Goal: Task Accomplishment & Management: Use online tool/utility

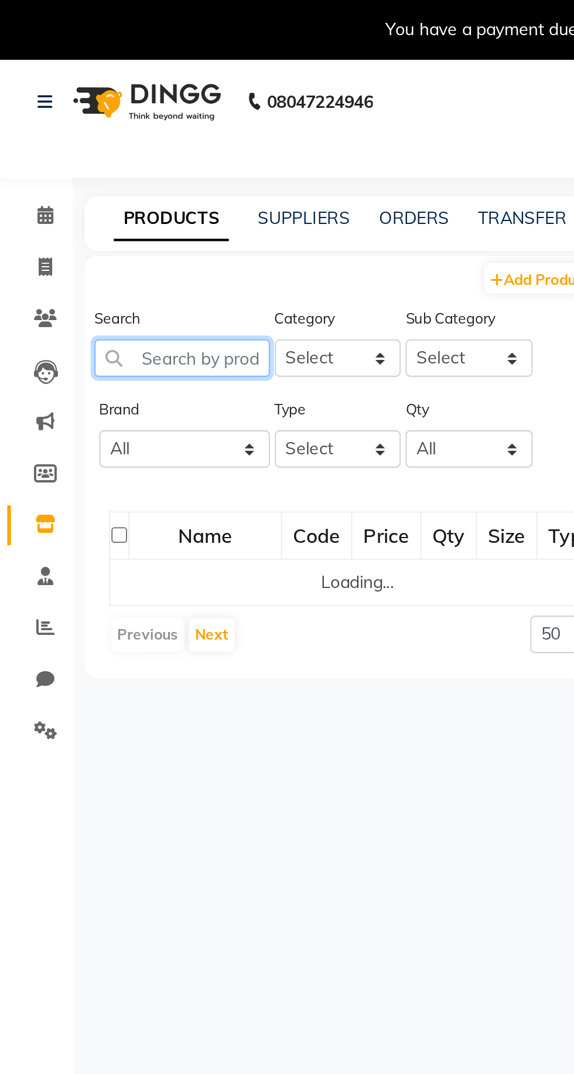
click at [83, 174] on input "text" at bounding box center [88, 174] width 85 height 18
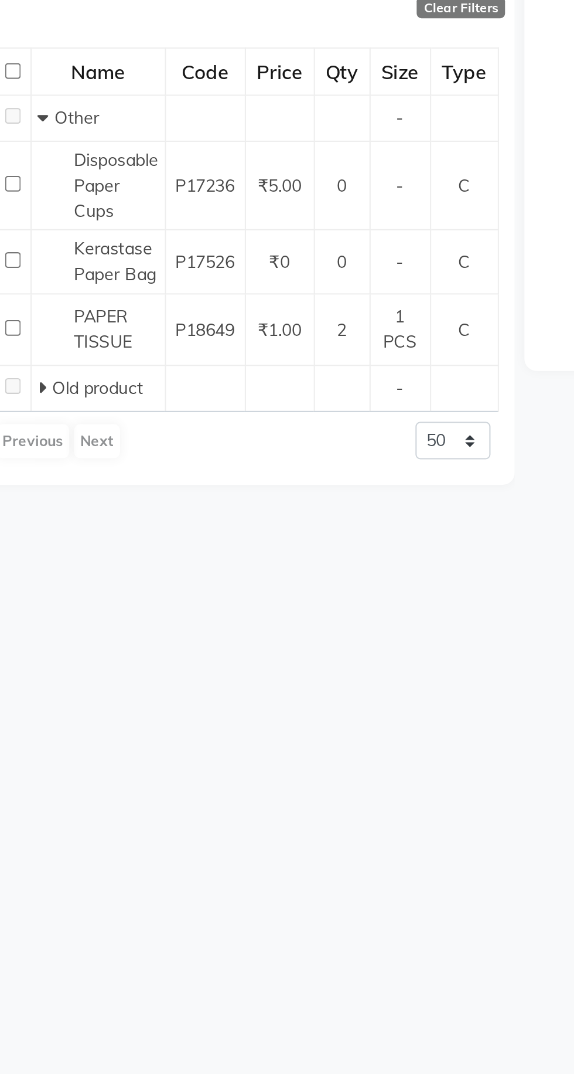
type input "Paper tissue"
click at [110, 390] on span "PAPER TISSUE" at bounding box center [105, 397] width 28 height 23
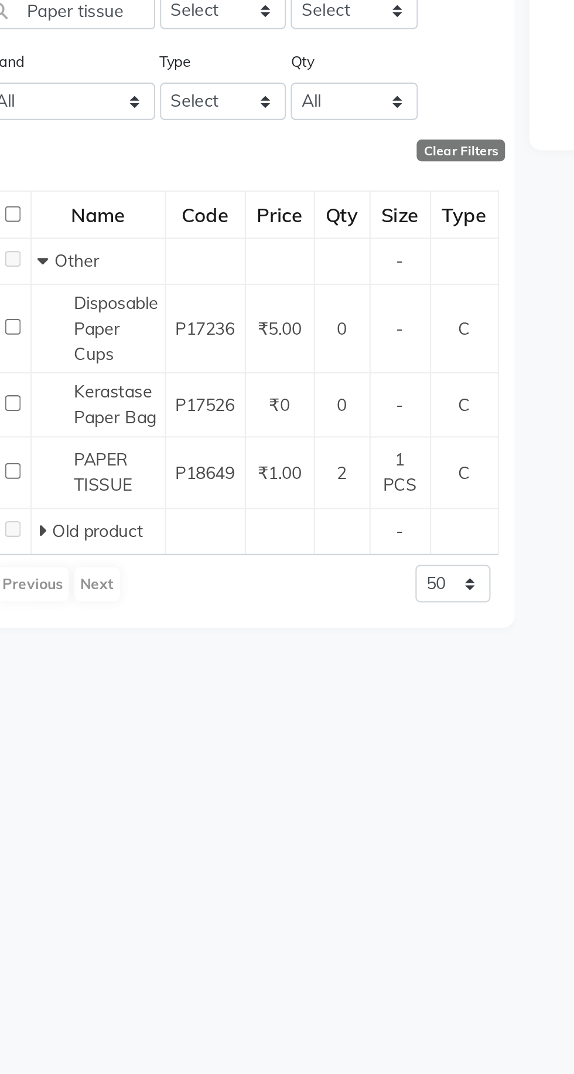
select select
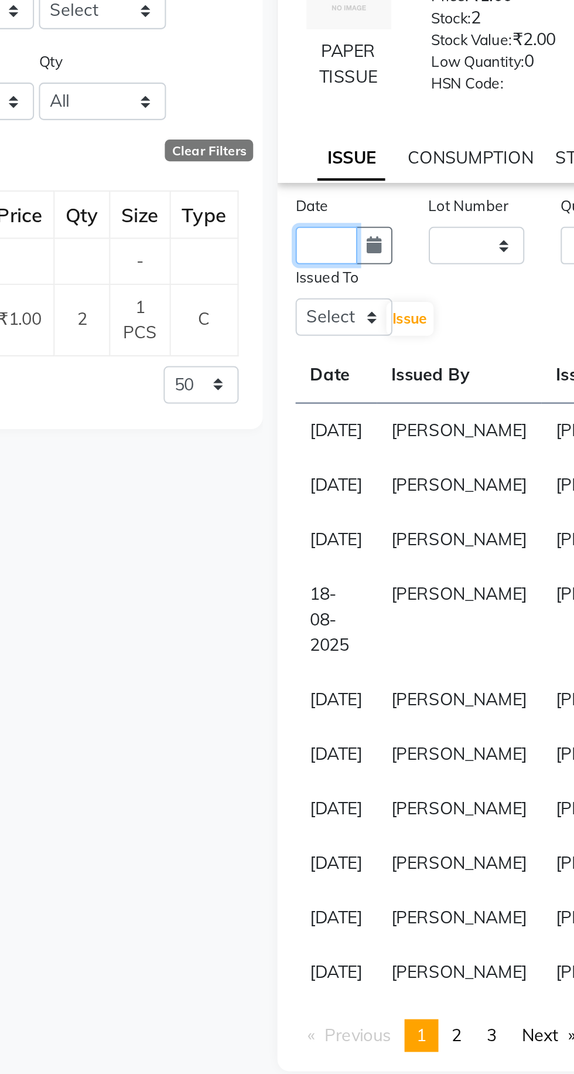
click at [335, 297] on input "text" at bounding box center [336, 287] width 30 height 18
select select "9"
select select "2025"
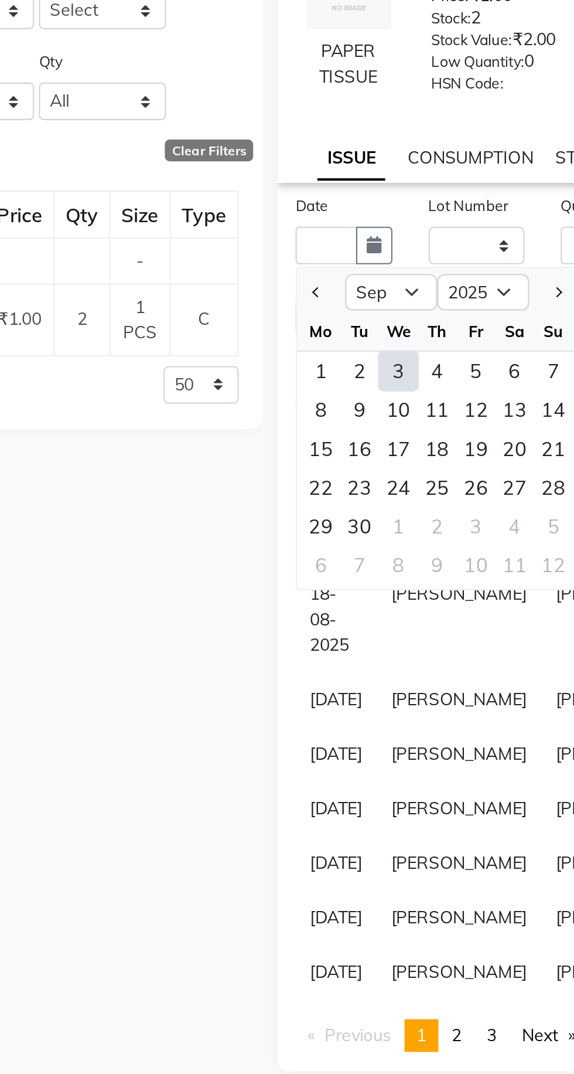
click at [376, 353] on div "3" at bounding box center [370, 348] width 19 height 19
type input "[DATE]"
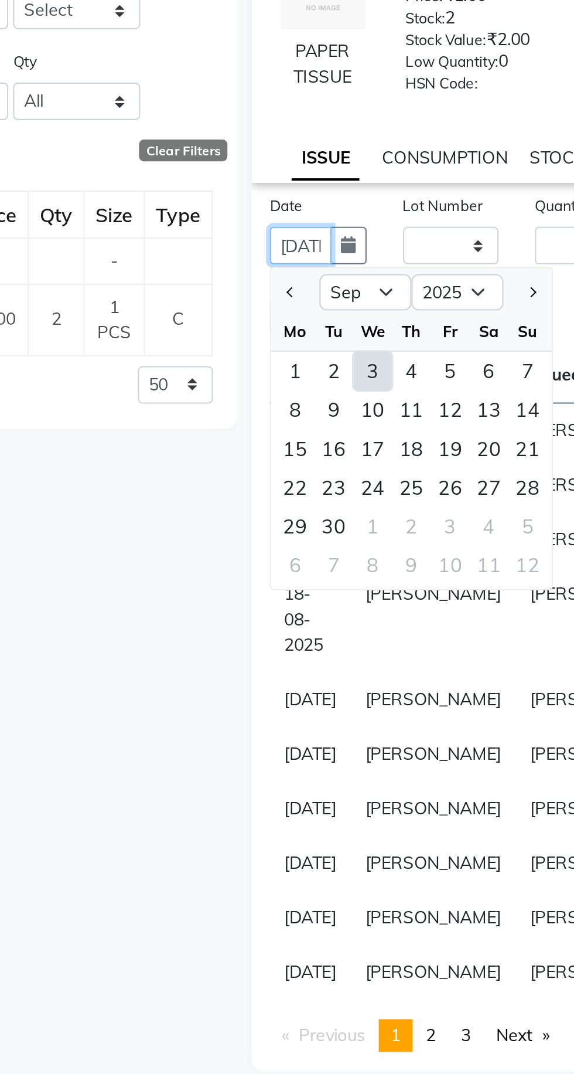
scroll to position [0, 26]
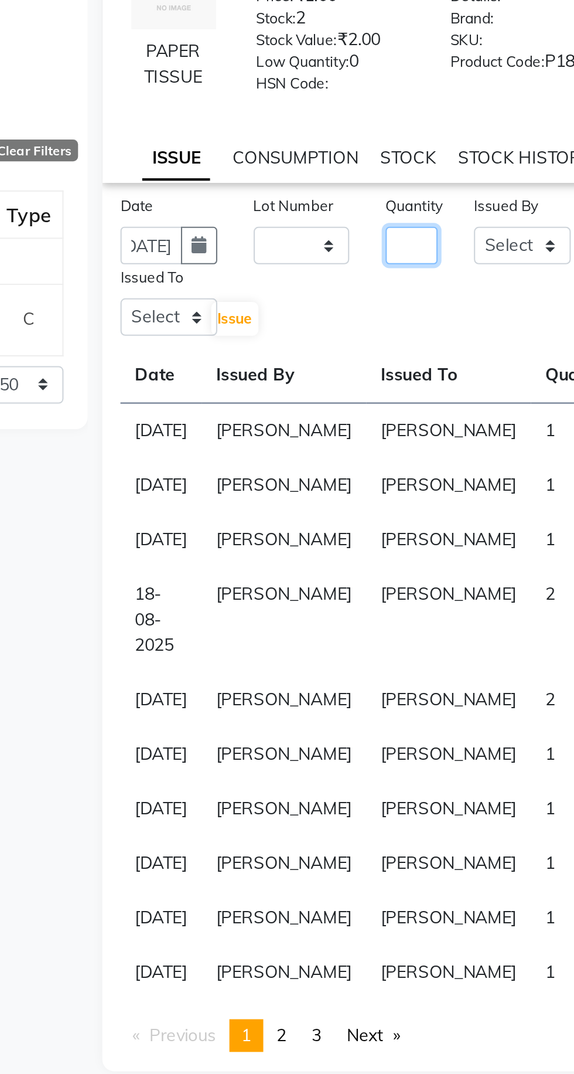
click at [468, 294] on input "number" at bounding box center [461, 287] width 25 height 18
type input "1"
click at [509, 290] on select "Select Admin [PERSON_NAME] [PERSON_NAME] [PERSON_NAME] [PERSON_NAME] [PERSON_NA…" at bounding box center [515, 287] width 47 height 18
select select "72650"
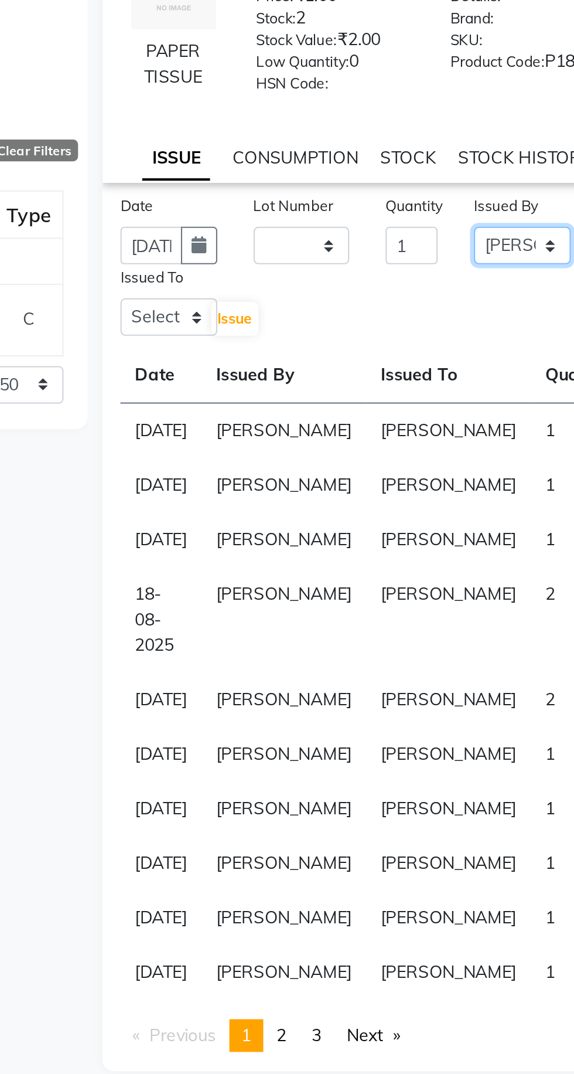
click at [492, 286] on select "Select Admin [PERSON_NAME] [PERSON_NAME] [PERSON_NAME] [PERSON_NAME] [PERSON_NA…" at bounding box center [515, 287] width 47 height 18
click at [346, 327] on select "Select Admin [PERSON_NAME] [PERSON_NAME] [PERSON_NAME] [PERSON_NAME] [PERSON_NA…" at bounding box center [344, 322] width 47 height 18
select select "72650"
click at [321, 321] on select "Select Admin [PERSON_NAME] [PERSON_NAME] [PERSON_NAME] [PERSON_NAME] [PERSON_NA…" at bounding box center [344, 322] width 47 height 18
click at [380, 331] on button "Issue" at bounding box center [376, 323] width 23 height 16
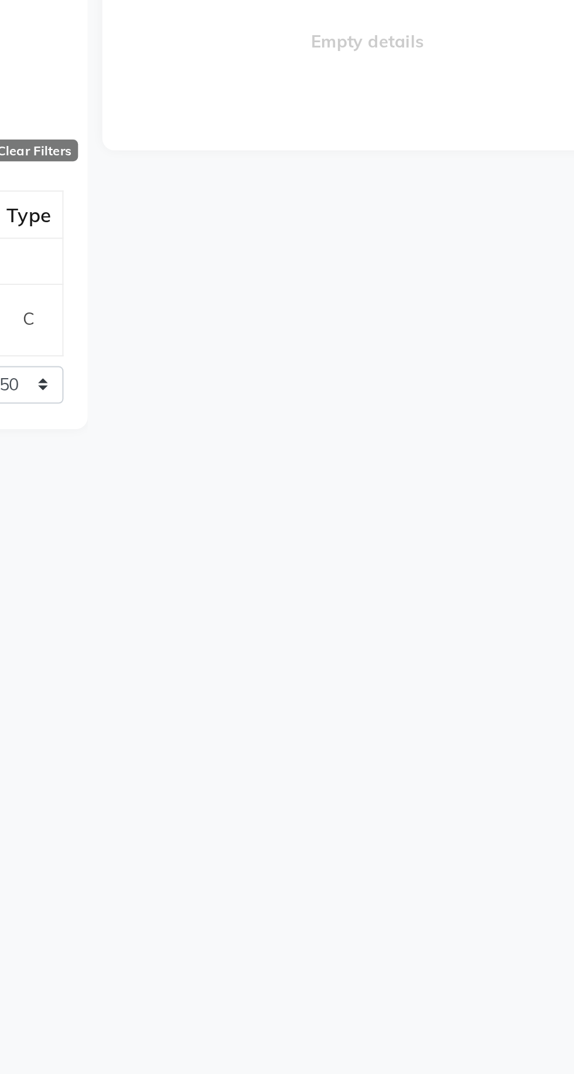
select select
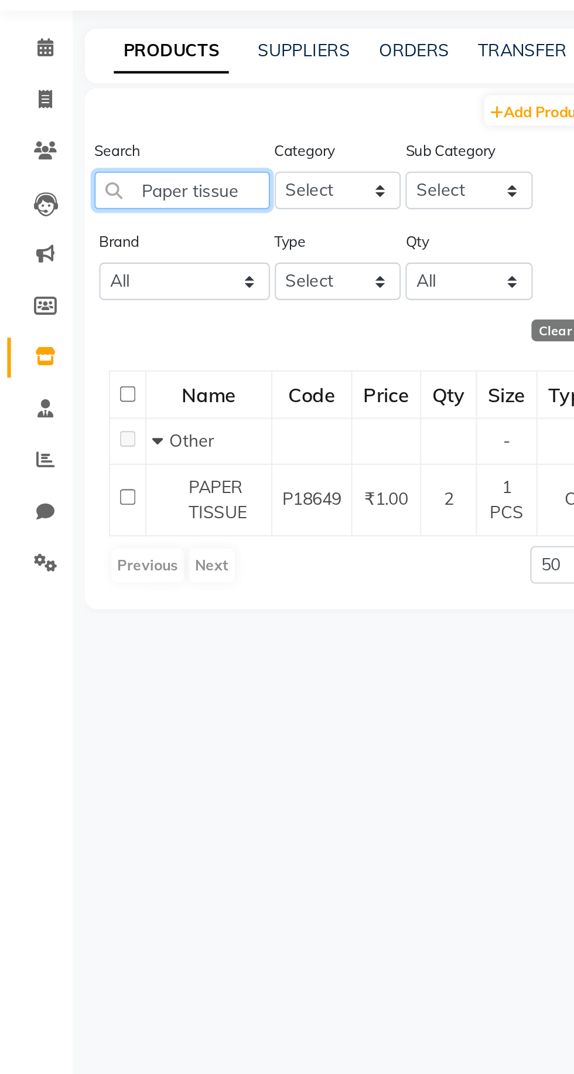
click at [120, 168] on input "Paper tissue" at bounding box center [88, 174] width 85 height 18
type input "Pa"
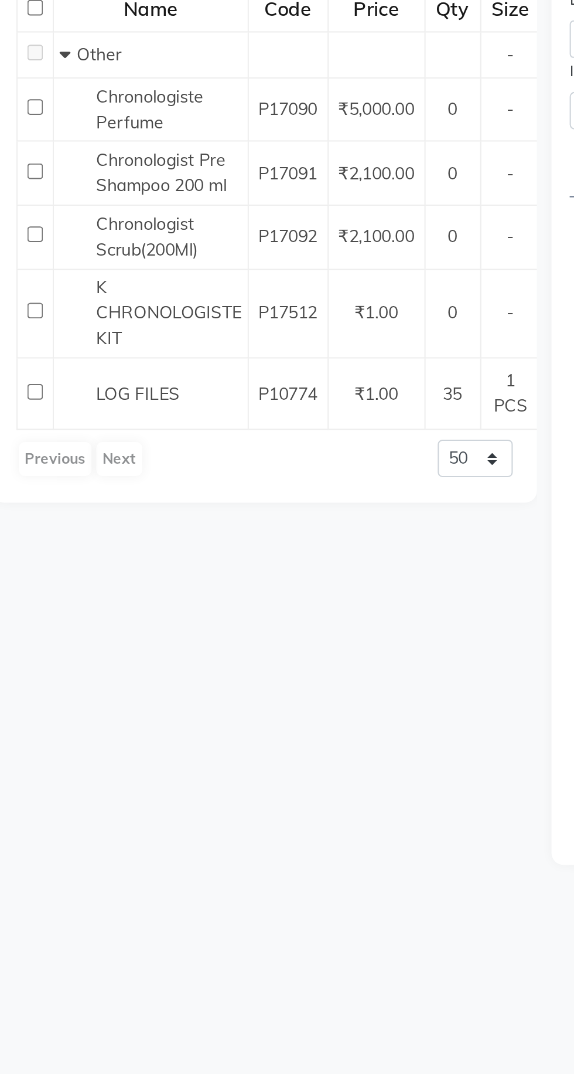
type input "Log files"
click at [123, 458] on span "LOG FILES" at bounding box center [111, 459] width 40 height 11
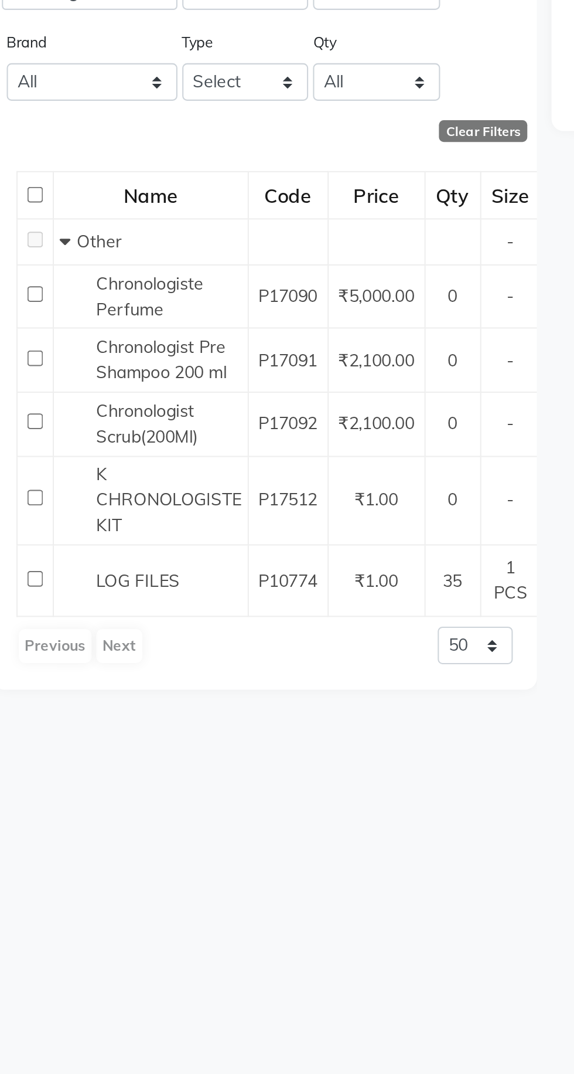
select select
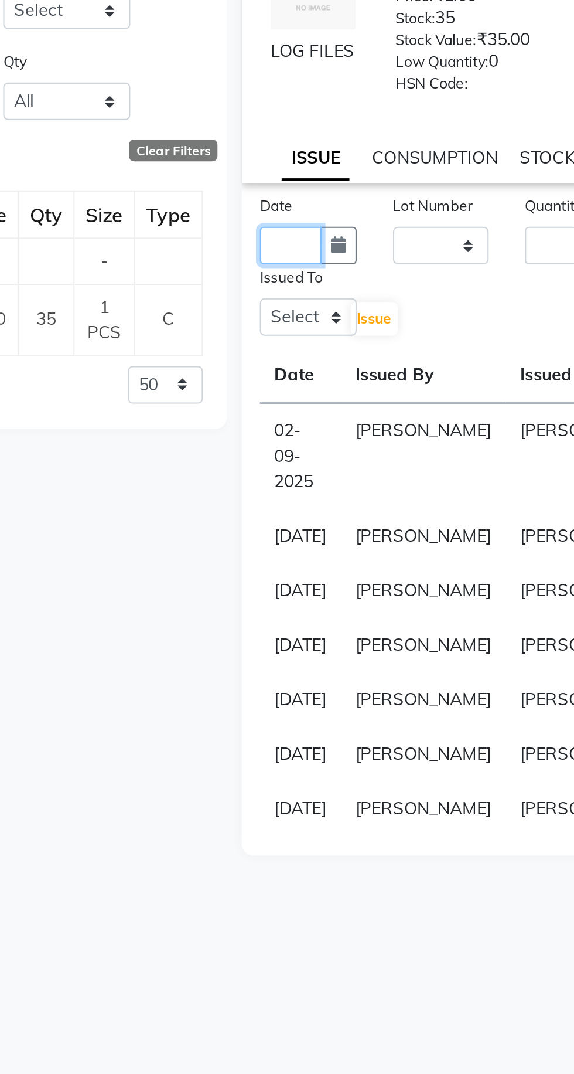
click at [335, 296] on input "text" at bounding box center [336, 287] width 30 height 18
select select "9"
select select "2025"
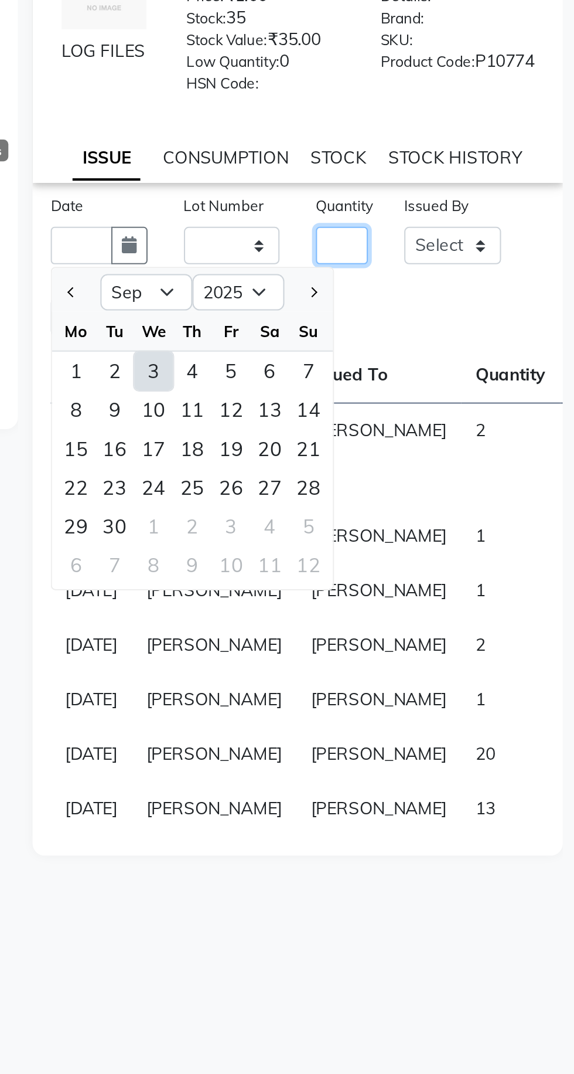
click at [467, 296] on input "number" at bounding box center [461, 287] width 25 height 18
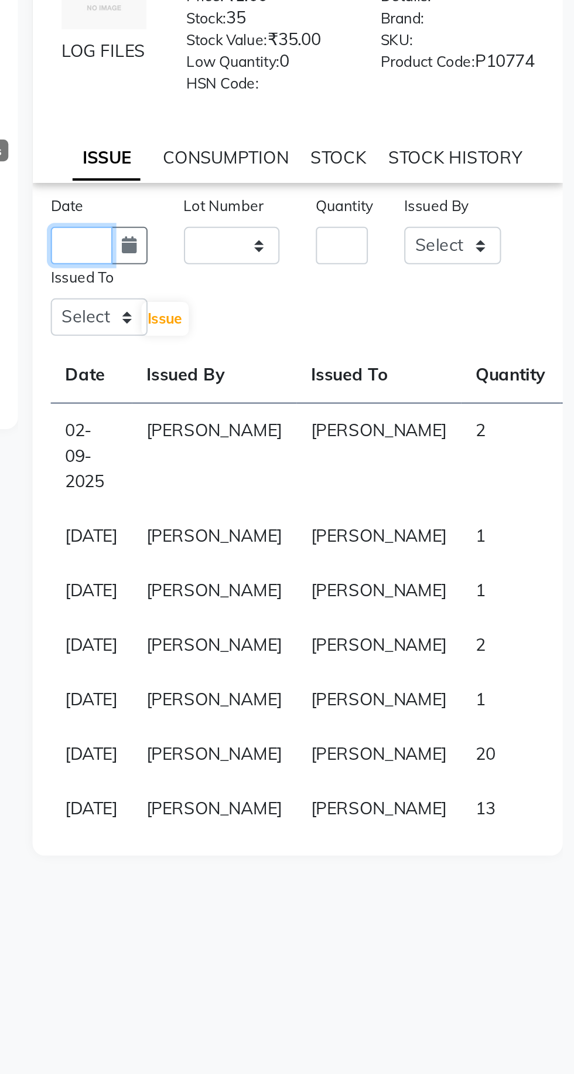
click at [342, 291] on input "text" at bounding box center [336, 287] width 30 height 18
select select "9"
select select "2025"
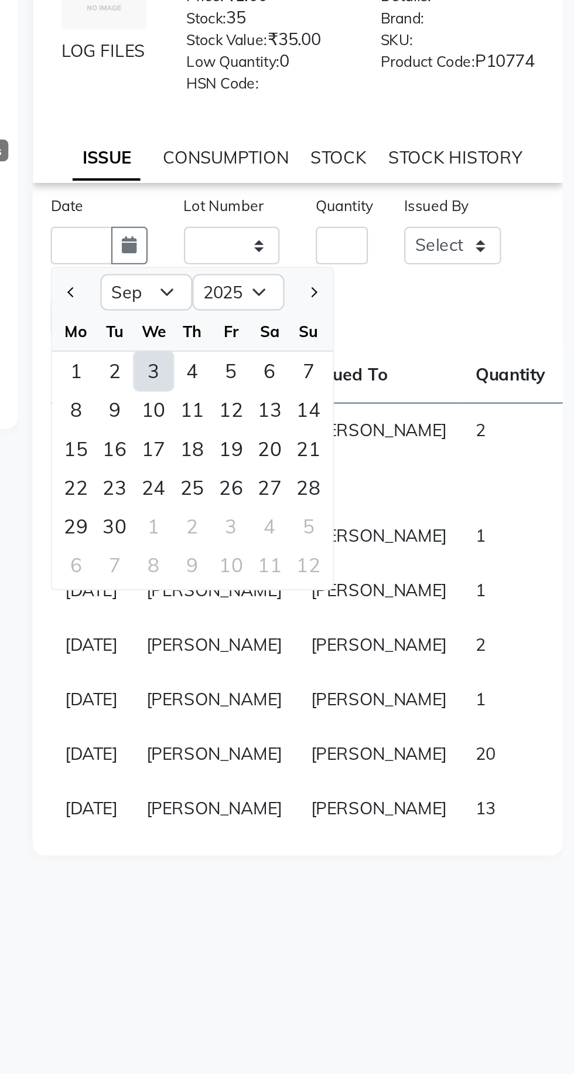
click at [369, 356] on div "3" at bounding box center [370, 348] width 19 height 19
type input "[DATE]"
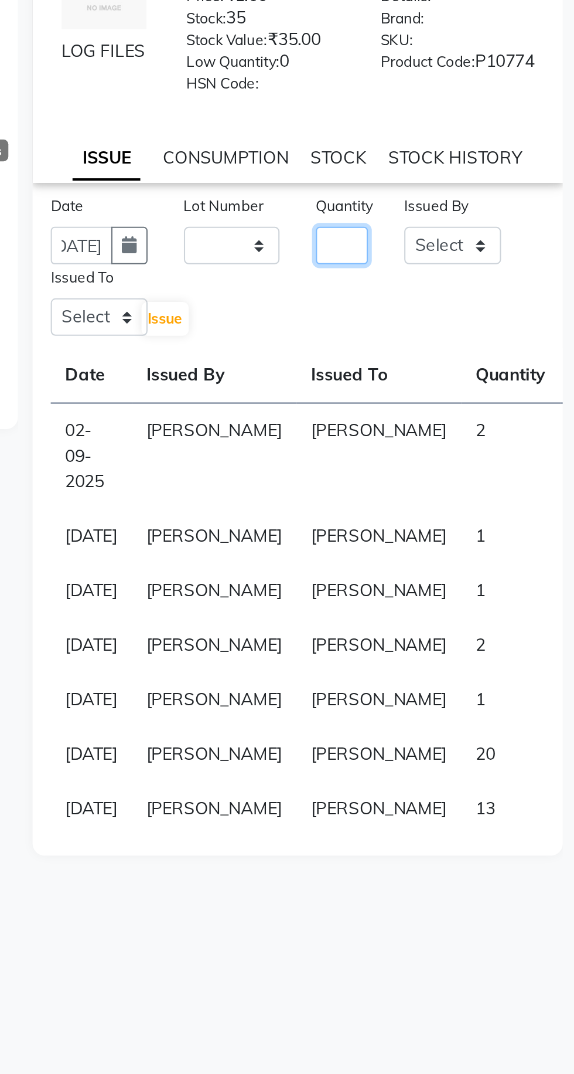
click at [467, 295] on input "number" at bounding box center [461, 287] width 25 height 18
type input "1"
click at [517, 297] on select "Select Admin [PERSON_NAME] [PERSON_NAME] [PERSON_NAME] [PERSON_NAME] [PERSON_NA…" at bounding box center [515, 287] width 47 height 18
select select "72650"
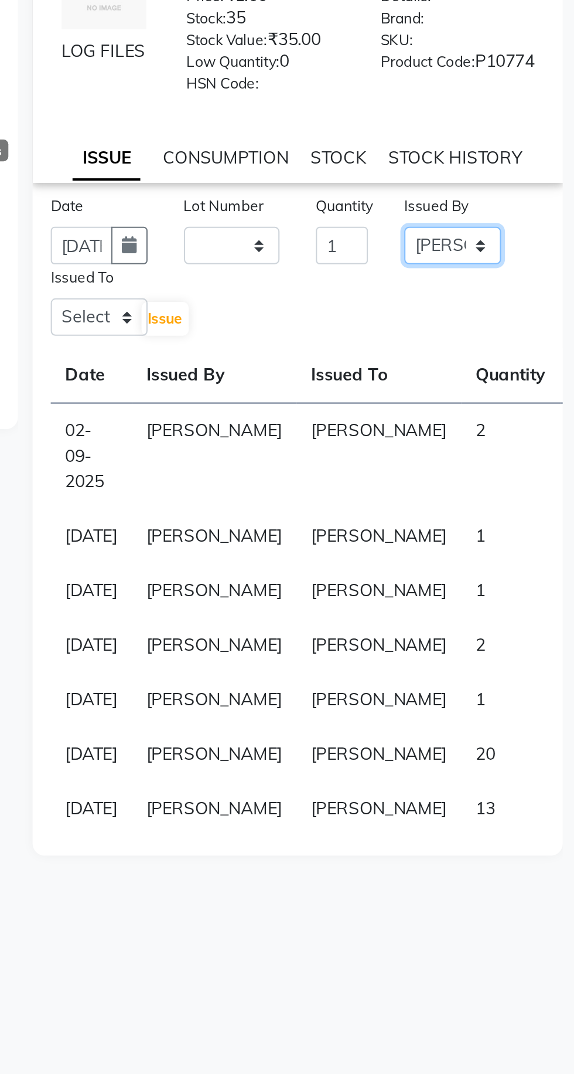
click at [492, 286] on select "Select Admin [PERSON_NAME] [PERSON_NAME] [PERSON_NAME] [PERSON_NAME] [PERSON_NA…" at bounding box center [515, 287] width 47 height 18
click at [340, 326] on select "Select Admin [PERSON_NAME] [PERSON_NAME] [PERSON_NAME] [PERSON_NAME] [PERSON_NA…" at bounding box center [344, 322] width 47 height 18
select select "72650"
click at [321, 321] on select "Select Admin [PERSON_NAME] [PERSON_NAME] [PERSON_NAME] [PERSON_NAME] [PERSON_NA…" at bounding box center [344, 322] width 47 height 18
click at [383, 327] on span "Issue" at bounding box center [376, 322] width 17 height 9
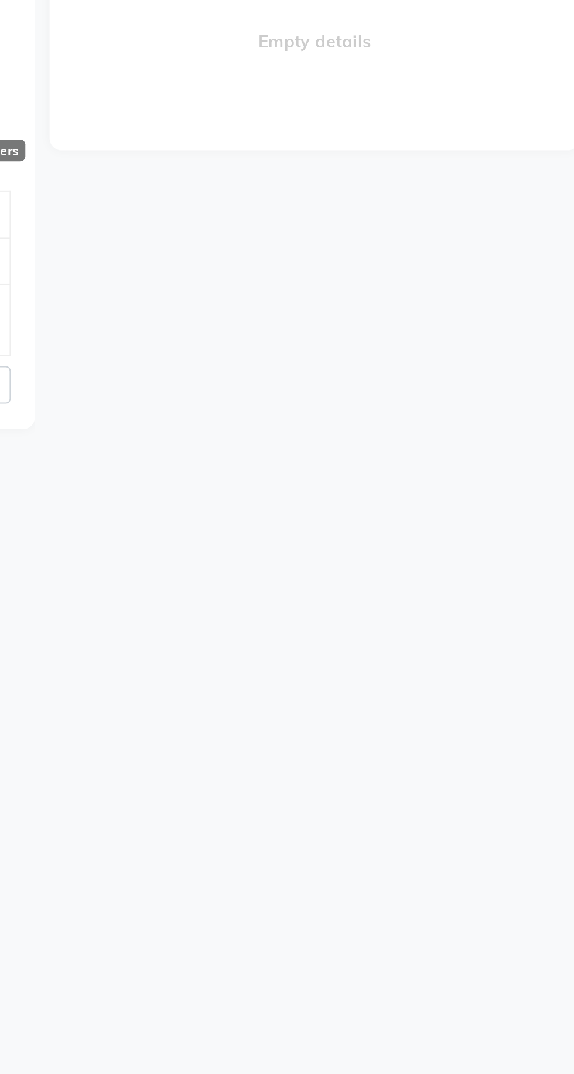
select select
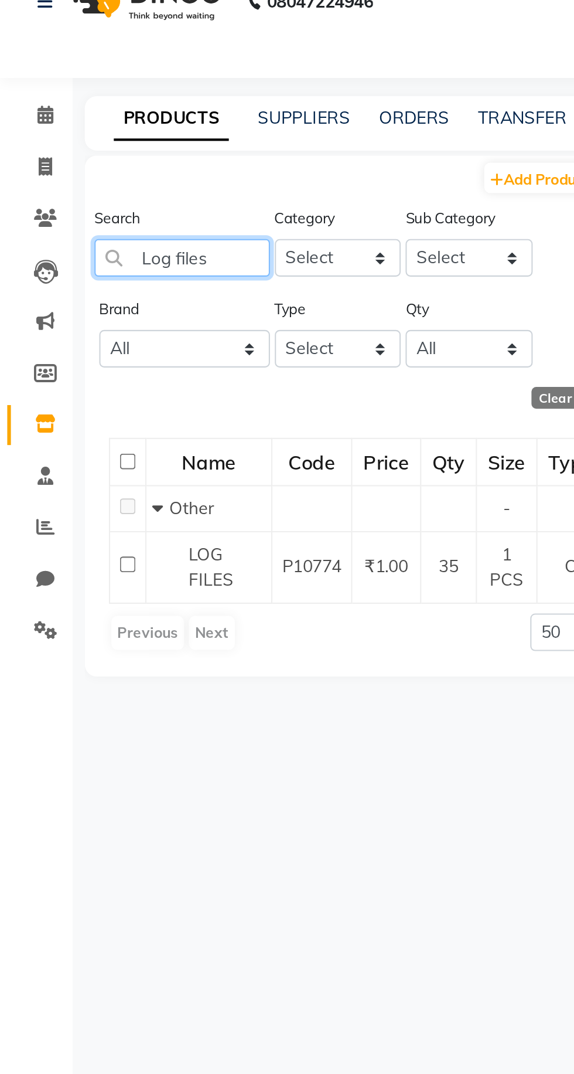
click at [108, 172] on input "Log files" at bounding box center [88, 174] width 85 height 18
type input "L"
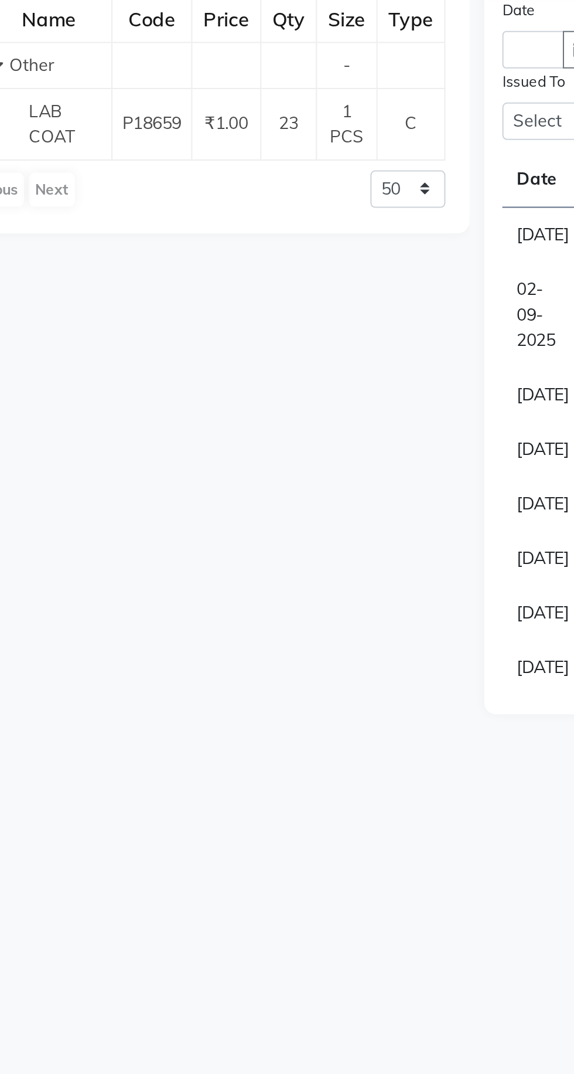
type input "Lab coat"
click at [110, 325] on span "LAB COAT" at bounding box center [102, 323] width 22 height 23
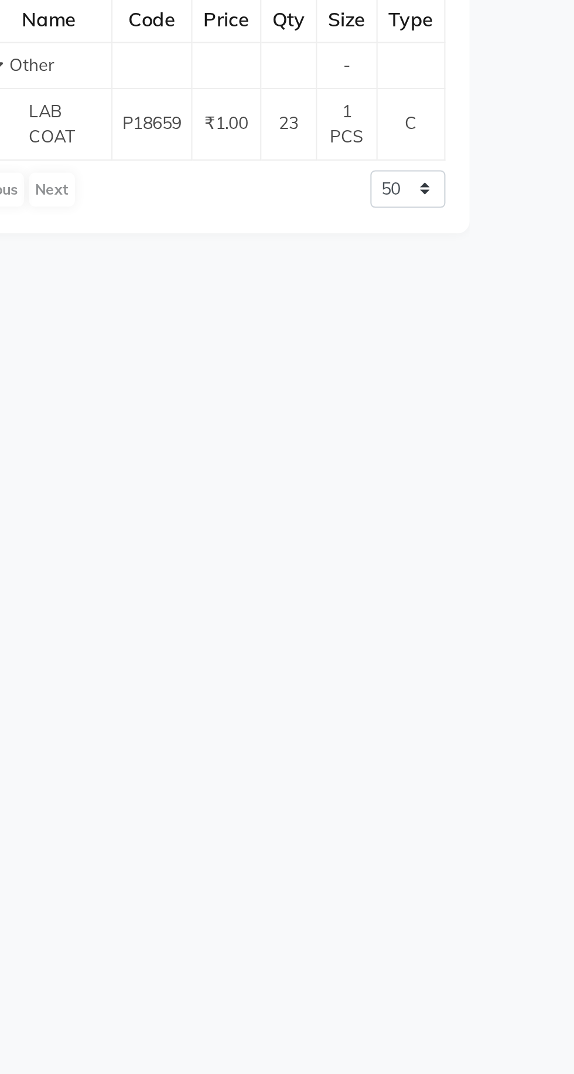
select select
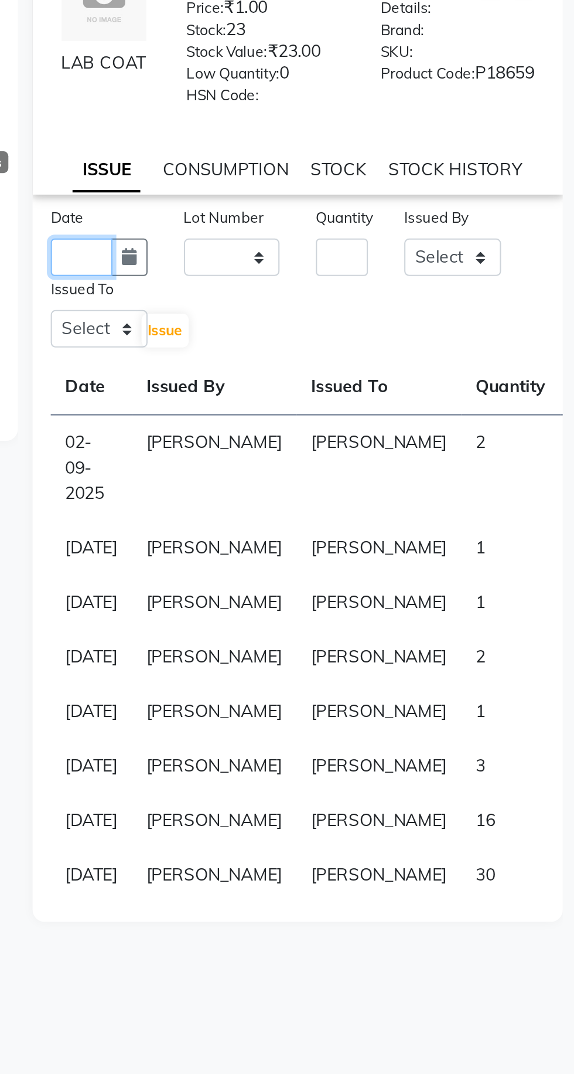
click at [335, 291] on input "text" at bounding box center [336, 287] width 30 height 18
select select "9"
select select "2025"
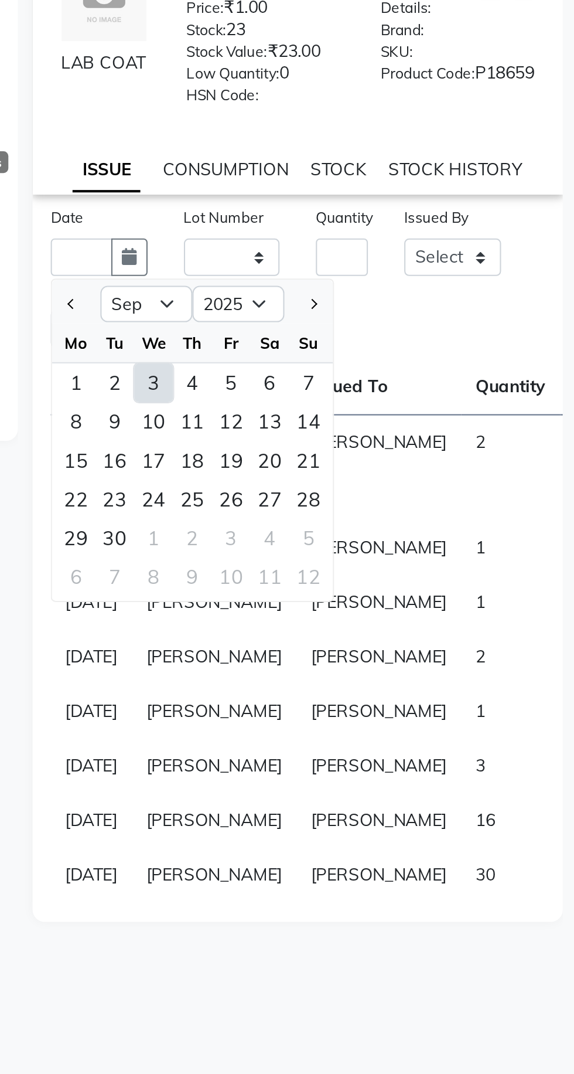
click at [373, 358] on div "3" at bounding box center [370, 348] width 19 height 19
type input "[DATE]"
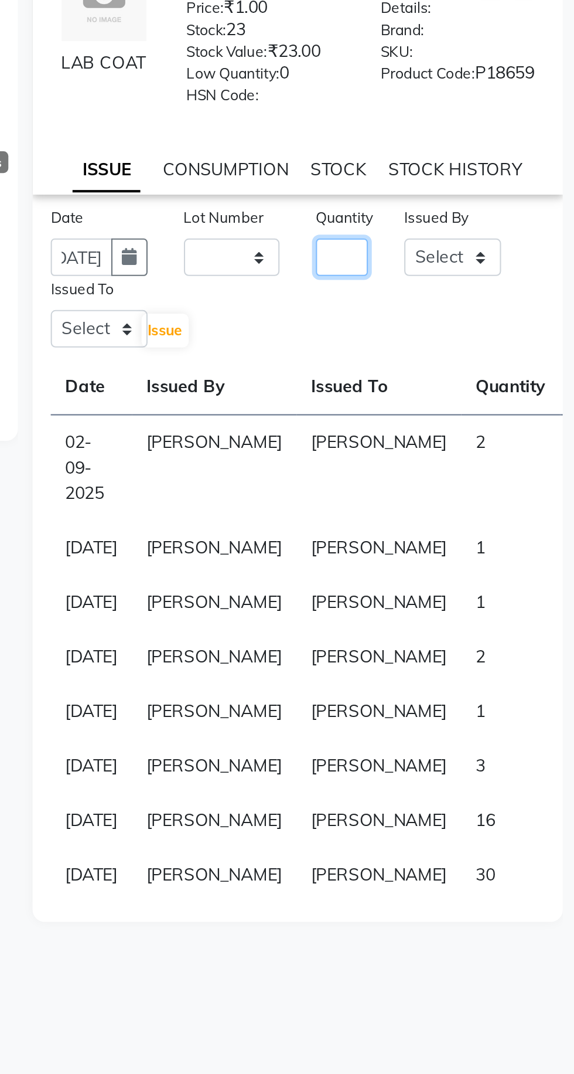
click at [462, 297] on input "number" at bounding box center [461, 287] width 25 height 18
type input "1"
click at [520, 297] on select "Select Admin [PERSON_NAME] [PERSON_NAME] [PERSON_NAME] [PERSON_NAME] [PERSON_NA…" at bounding box center [515, 287] width 47 height 18
select select "72650"
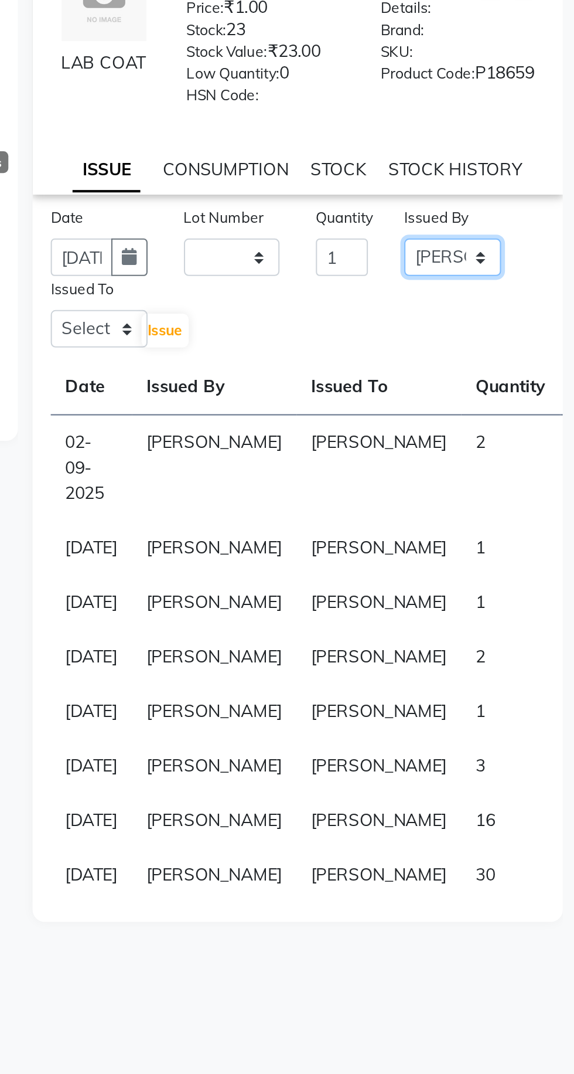
click at [492, 286] on select "Select Admin [PERSON_NAME] [PERSON_NAME] [PERSON_NAME] [PERSON_NAME] [PERSON_NA…" at bounding box center [515, 287] width 47 height 18
click at [343, 329] on select "Select Admin [PERSON_NAME] [PERSON_NAME] [PERSON_NAME] [PERSON_NAME] [PERSON_NA…" at bounding box center [344, 322] width 47 height 18
select select "72650"
click at [321, 321] on select "Select Admin [PERSON_NAME] [PERSON_NAME] [PERSON_NAME] [PERSON_NAME] [PERSON_NA…" at bounding box center [344, 322] width 47 height 18
click at [385, 331] on button "Issue" at bounding box center [376, 323] width 23 height 16
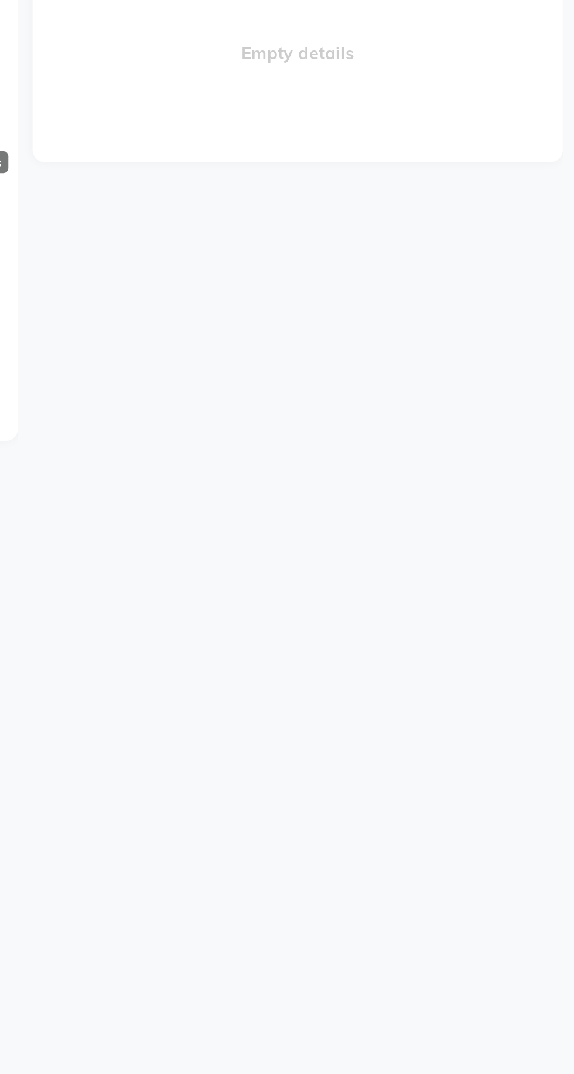
select select
